Goal: Book appointment/travel/reservation

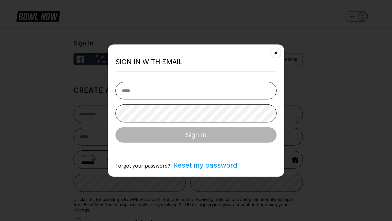
select select "**"
type input "**********"
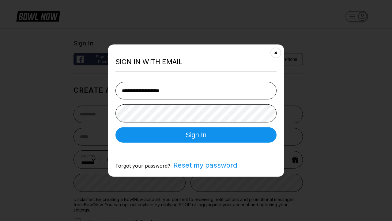
click at [196, 135] on button "Sign In" at bounding box center [196, 134] width 161 height 15
